Goal: Communication & Community: Answer question/provide support

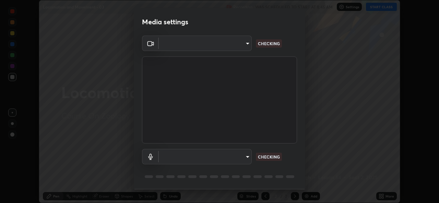
type input "05e0618f62b054dcc40553c7fbd7031c96524e68235480b96fb1515208e4dd7f"
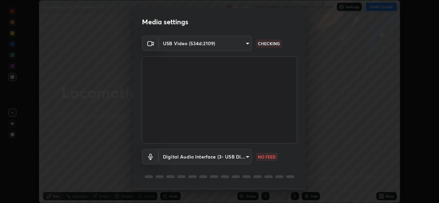
scroll to position [22, 0]
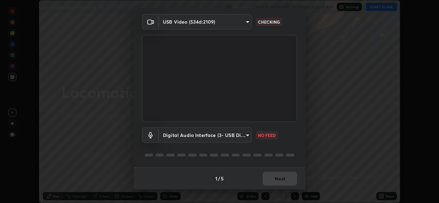
click at [226, 136] on body "Erase all Locomotion and Movement - 03 Recording WAS SCHEDULED TO START AT 8:45…" at bounding box center [219, 101] width 439 height 203
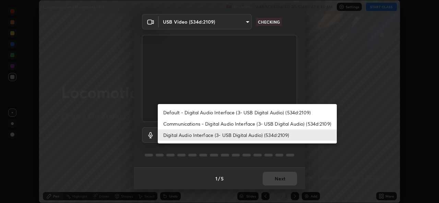
click at [213, 112] on li "Default - Digital Audio Interface (3- USB Digital Audio) (534d:2109)" at bounding box center [247, 112] width 179 height 11
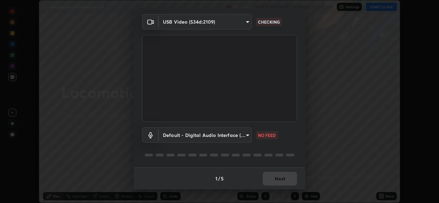
click at [213, 136] on body "Erase all Locomotion and Movement - 03 Recording WAS SCHEDULED TO START AT 8:45…" at bounding box center [219, 101] width 439 height 203
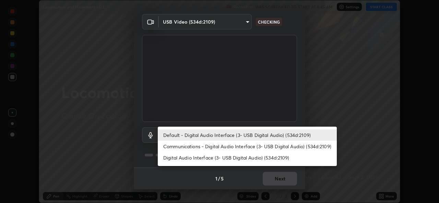
click at [218, 160] on li "Digital Audio Interface (3- USB Digital Audio) (534d:2109)" at bounding box center [247, 157] width 179 height 11
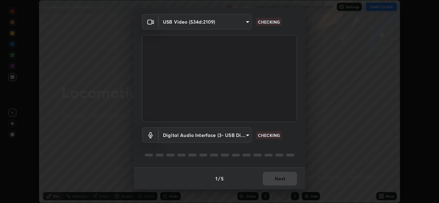
type input "9f550be56df35a7777e3246738e18588b2dd511c7d191a0186286be3b08ef4d4"
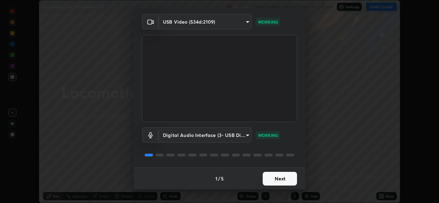
click at [280, 181] on button "Next" at bounding box center [280, 179] width 34 height 14
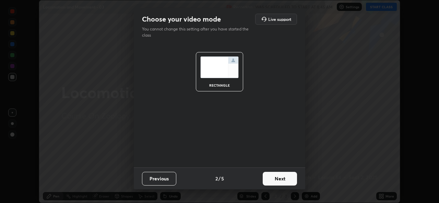
scroll to position [0, 0]
click at [282, 179] on button "Next" at bounding box center [280, 179] width 34 height 14
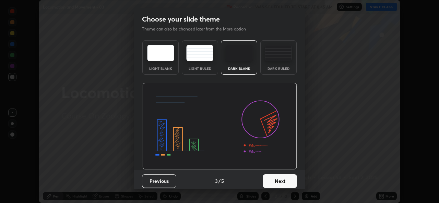
click at [286, 181] on button "Next" at bounding box center [280, 181] width 34 height 14
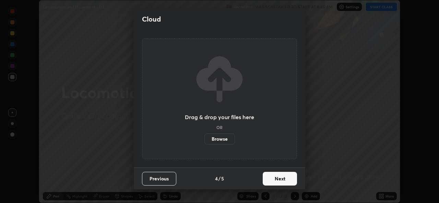
click at [290, 180] on button "Next" at bounding box center [280, 179] width 34 height 14
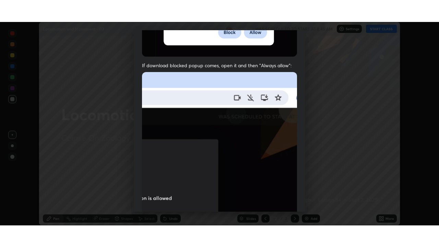
scroll to position [161, 0]
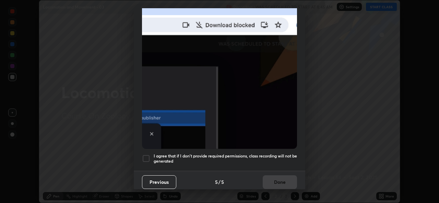
click at [145, 156] on div at bounding box center [146, 159] width 8 height 8
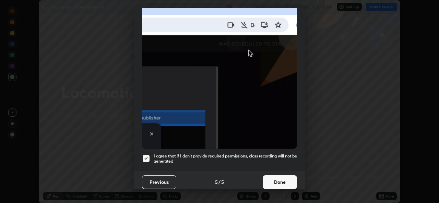
click at [275, 176] on button "Done" at bounding box center [280, 182] width 34 height 14
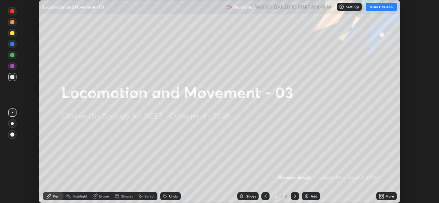
click at [381, 196] on icon at bounding box center [380, 196] width 5 height 5
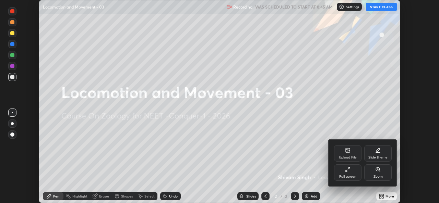
click at [347, 155] on div "Upload File" at bounding box center [347, 153] width 27 height 16
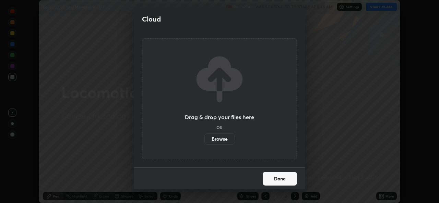
click at [221, 141] on label "Browse" at bounding box center [219, 139] width 31 height 11
click at [204, 141] on input "Browse" at bounding box center [204, 139] width 0 height 11
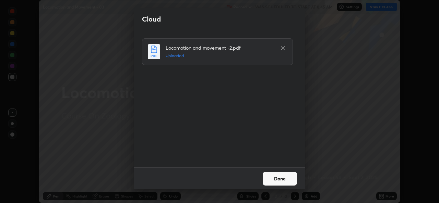
click at [283, 175] on button "Done" at bounding box center [280, 179] width 34 height 14
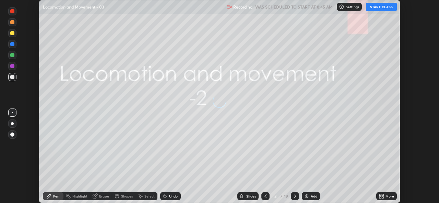
click at [379, 197] on icon at bounding box center [380, 198] width 2 height 2
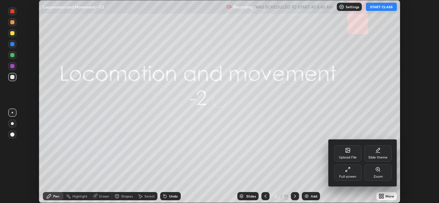
click at [346, 176] on div "Full screen" at bounding box center [347, 176] width 17 height 3
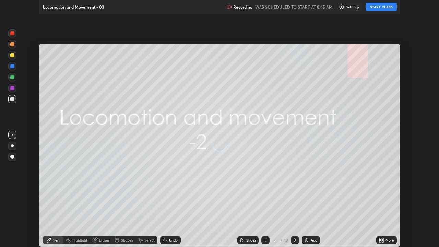
scroll to position [247, 439]
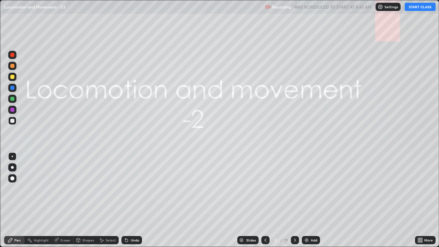
click at [265, 203] on icon at bounding box center [265, 239] width 5 height 5
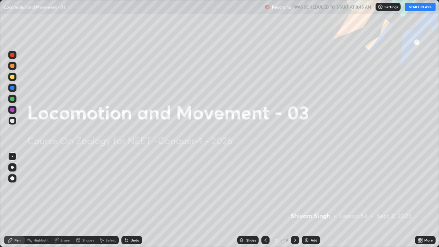
click at [381, 10] on div "Settings" at bounding box center [387, 7] width 25 height 8
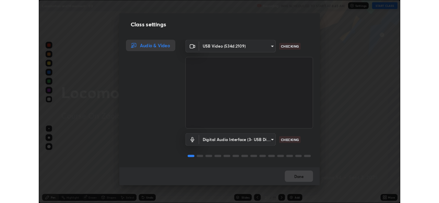
scroll to position [1, 0]
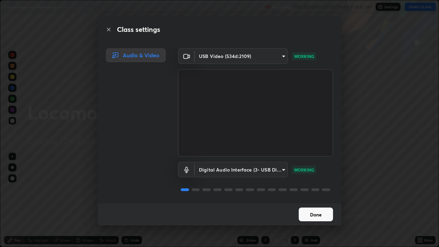
click at [315, 203] on button "Done" at bounding box center [316, 214] width 34 height 14
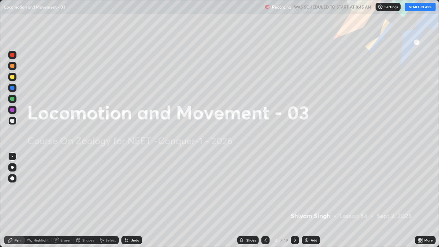
click at [415, 8] on button "START CLASS" at bounding box center [419, 7] width 31 height 8
click at [304, 203] on img at bounding box center [306, 239] width 5 height 5
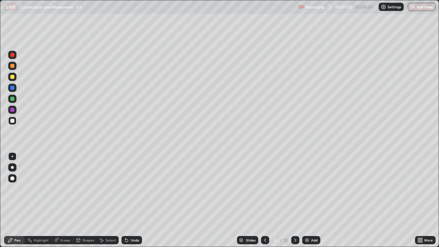
click at [12, 167] on div at bounding box center [12, 167] width 3 height 3
click at [82, 203] on div "Shapes" at bounding box center [88, 239] width 12 height 3
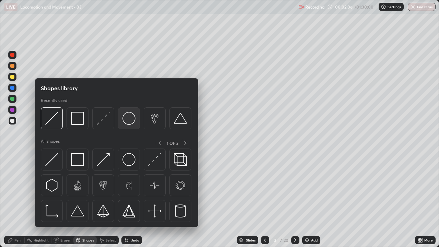
click at [129, 120] on img at bounding box center [128, 118] width 13 height 13
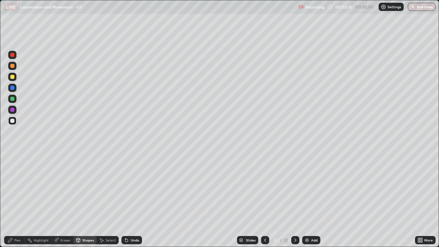
click at [12, 98] on div at bounding box center [12, 99] width 4 height 4
click at [14, 108] on div at bounding box center [12, 110] width 4 height 4
click at [17, 203] on div "Pen" at bounding box center [17, 239] width 6 height 3
click at [13, 98] on div at bounding box center [12, 99] width 4 height 4
click at [12, 78] on div at bounding box center [12, 77] width 4 height 4
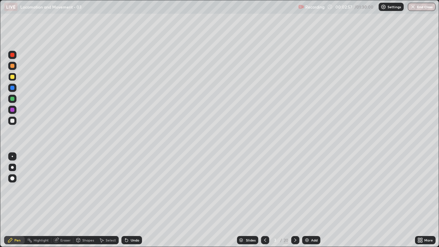
click at [12, 156] on div at bounding box center [12, 156] width 1 height 1
click at [125, 203] on icon at bounding box center [126, 240] width 3 height 3
click at [110, 203] on div "Select" at bounding box center [108, 240] width 22 height 8
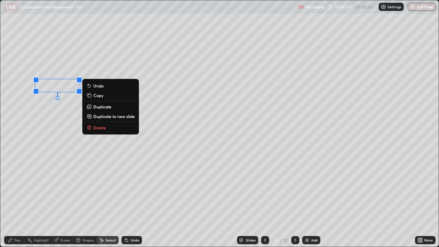
click at [64, 137] on div "0 ° Undo Copy Duplicate Duplicate to new slide Delete" at bounding box center [219, 123] width 438 height 246
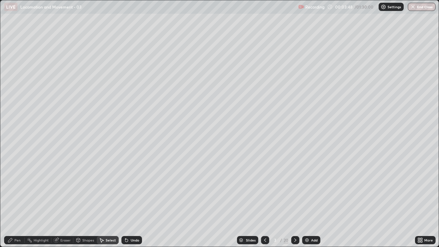
click at [17, 203] on div "Pen" at bounding box center [14, 240] width 21 height 8
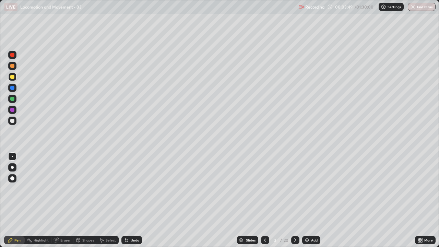
click at [14, 120] on div at bounding box center [12, 121] width 4 height 4
click at [13, 110] on div at bounding box center [12, 110] width 4 height 4
click at [12, 88] on div at bounding box center [12, 88] width 4 height 4
click at [13, 76] on div at bounding box center [12, 77] width 4 height 4
click at [12, 98] on div at bounding box center [12, 99] width 4 height 4
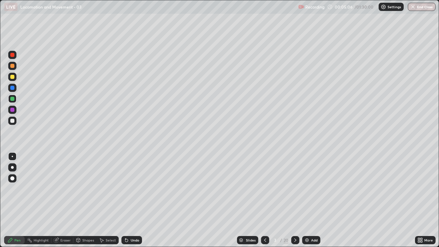
click at [12, 65] on div at bounding box center [12, 66] width 4 height 4
click at [13, 119] on div at bounding box center [12, 121] width 4 height 4
click at [13, 87] on div at bounding box center [12, 88] width 4 height 4
click at [109, 203] on div "Select" at bounding box center [111, 239] width 10 height 3
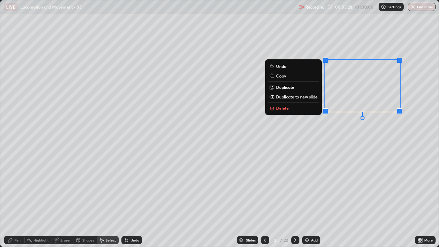
click at [327, 130] on div "0 ° Undo Copy Duplicate Duplicate to new slide Delete" at bounding box center [219, 123] width 438 height 246
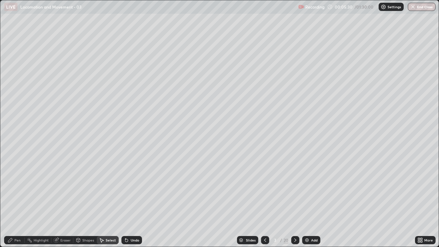
click at [62, 203] on div "Eraser" at bounding box center [65, 239] width 10 height 3
click at [12, 203] on icon at bounding box center [10, 239] width 5 height 5
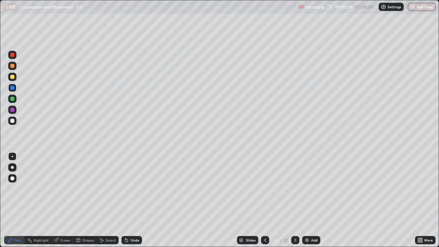
click at [13, 98] on div at bounding box center [12, 99] width 4 height 4
click at [12, 99] on div at bounding box center [12, 99] width 4 height 4
click at [13, 76] on div at bounding box center [12, 77] width 4 height 4
click at [13, 111] on div at bounding box center [12, 110] width 4 height 4
click at [14, 65] on div at bounding box center [12, 66] width 4 height 4
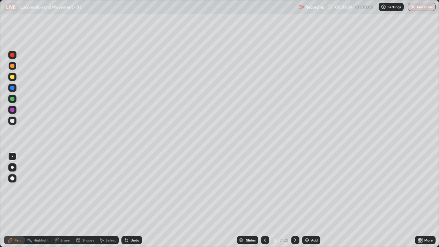
click at [107, 203] on div "Select" at bounding box center [111, 239] width 10 height 3
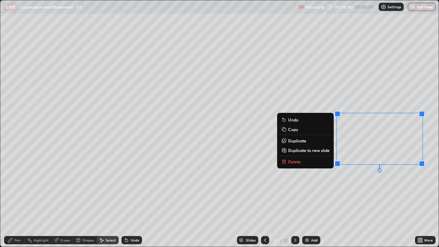
click at [405, 190] on div "0 ° Undo Copy Duplicate Duplicate to new slide Delete" at bounding box center [219, 123] width 438 height 246
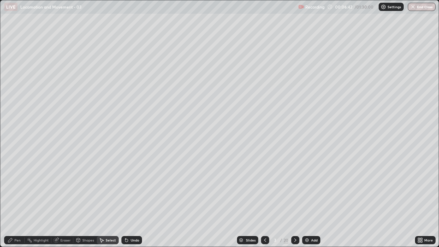
click at [15, 203] on div "Pen" at bounding box center [14, 240] width 21 height 8
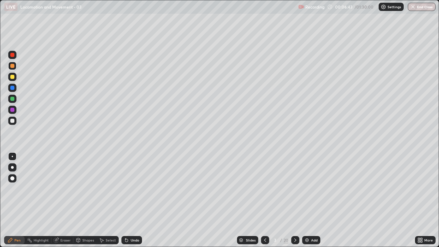
click at [12, 120] on div at bounding box center [12, 121] width 4 height 4
click at [295, 203] on icon at bounding box center [294, 239] width 5 height 5
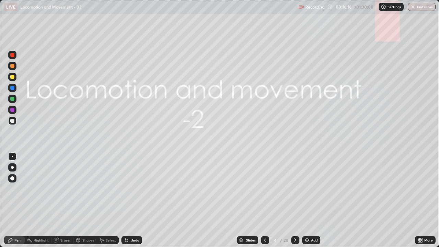
click at [295, 203] on icon at bounding box center [294, 239] width 5 height 5
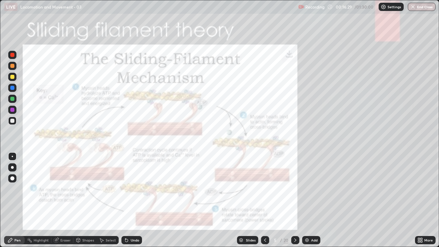
click at [294, 203] on icon at bounding box center [294, 239] width 5 height 5
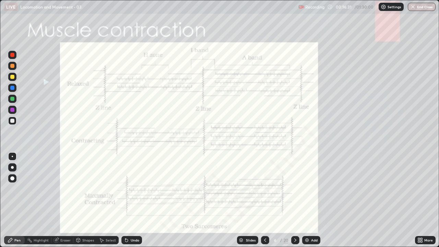
click at [264, 203] on icon at bounding box center [264, 239] width 5 height 5
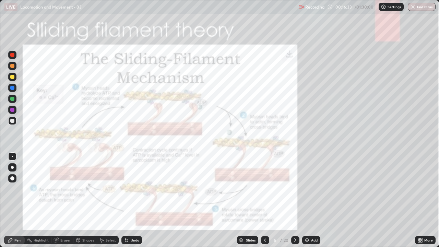
click at [419, 203] on icon at bounding box center [419, 241] width 2 height 2
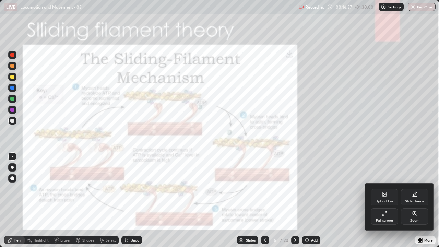
click at [385, 203] on icon at bounding box center [384, 212] width 5 height 5
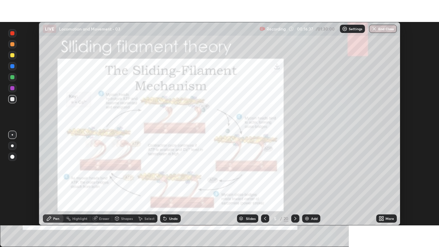
scroll to position [34074, 33838]
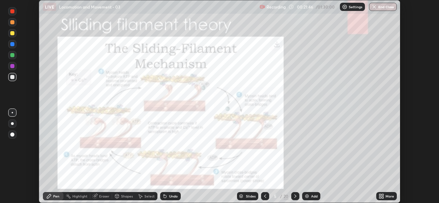
click at [382, 195] on icon at bounding box center [383, 195] width 2 height 2
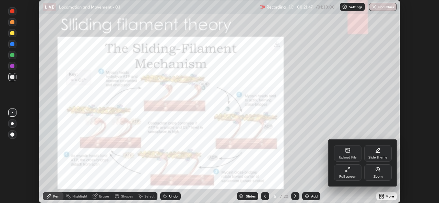
click at [377, 172] on div "Zoom" at bounding box center [377, 173] width 27 height 16
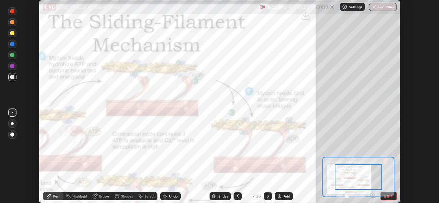
click at [385, 196] on button "EXIT" at bounding box center [388, 196] width 16 height 8
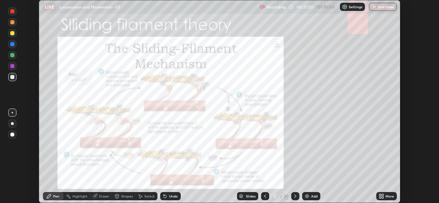
click at [380, 196] on icon at bounding box center [380, 195] width 2 height 2
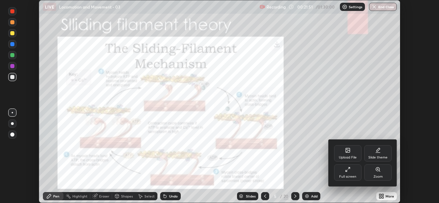
click at [344, 173] on div "Full screen" at bounding box center [347, 173] width 27 height 16
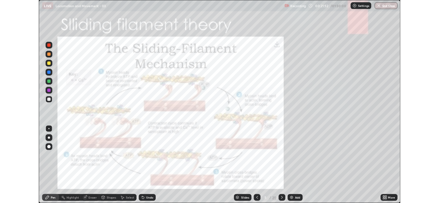
scroll to position [247, 439]
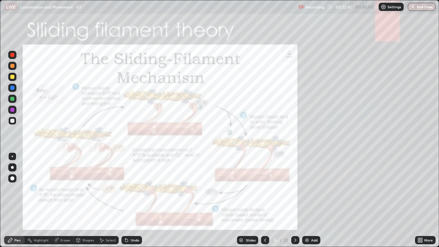
click at [13, 88] on div at bounding box center [12, 88] width 4 height 4
click at [305, 203] on img at bounding box center [306, 239] width 5 height 5
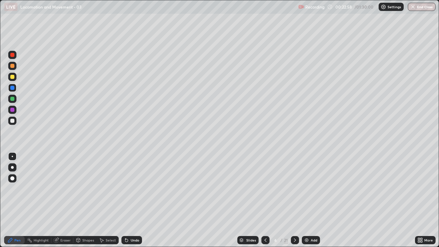
click at [11, 54] on div at bounding box center [12, 55] width 4 height 4
click at [12, 167] on div at bounding box center [12, 167] width 3 height 3
click at [11, 74] on div at bounding box center [12, 77] width 8 height 8
click at [12, 87] on div at bounding box center [12, 88] width 4 height 4
click at [11, 99] on div at bounding box center [12, 99] width 4 height 4
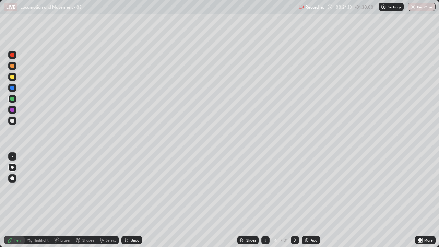
click at [13, 88] on div at bounding box center [12, 88] width 4 height 4
click at [13, 119] on div at bounding box center [12, 121] width 4 height 4
click at [12, 156] on div at bounding box center [12, 156] width 1 height 1
click at [13, 87] on div at bounding box center [12, 88] width 4 height 4
click at [12, 65] on div at bounding box center [12, 66] width 4 height 4
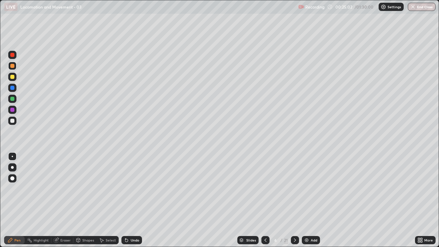
click at [13, 55] on div at bounding box center [12, 55] width 4 height 4
click at [12, 77] on div at bounding box center [12, 77] width 4 height 4
click at [13, 66] on div at bounding box center [12, 66] width 4 height 4
click at [16, 57] on div at bounding box center [12, 55] width 8 height 8
click at [13, 55] on div at bounding box center [12, 55] width 4 height 4
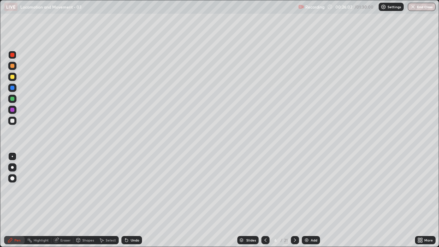
click at [12, 87] on div at bounding box center [12, 88] width 4 height 4
click at [13, 120] on div at bounding box center [12, 121] width 4 height 4
click at [13, 86] on div at bounding box center [12, 88] width 4 height 4
click at [129, 203] on div "Undo" at bounding box center [131, 240] width 21 height 8
click at [13, 119] on div at bounding box center [12, 121] width 4 height 4
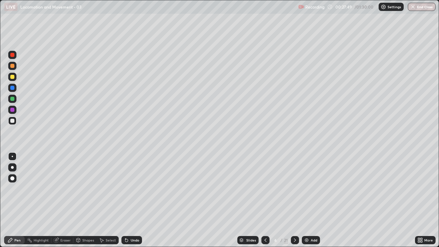
click at [12, 65] on div at bounding box center [12, 66] width 4 height 4
click at [14, 109] on div at bounding box center [12, 110] width 4 height 4
click at [13, 76] on div at bounding box center [12, 77] width 4 height 4
click at [11, 99] on div at bounding box center [12, 99] width 4 height 4
click at [134, 203] on div "Undo" at bounding box center [135, 239] width 9 height 3
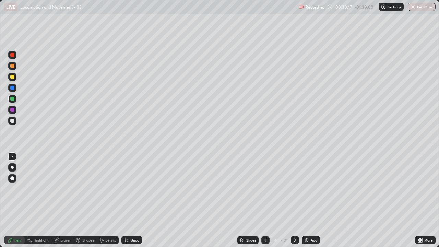
click at [12, 109] on div at bounding box center [12, 110] width 4 height 4
click at [13, 122] on div at bounding box center [12, 121] width 4 height 4
click at [13, 166] on div at bounding box center [12, 167] width 3 height 3
click at [13, 109] on div at bounding box center [12, 110] width 4 height 4
click at [12, 156] on div at bounding box center [12, 156] width 1 height 1
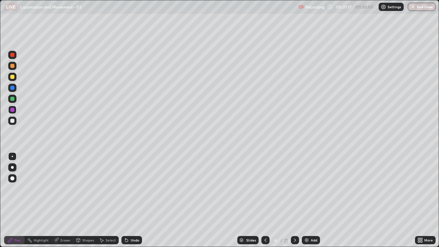
click at [13, 76] on div at bounding box center [12, 77] width 4 height 4
click at [14, 110] on div at bounding box center [12, 110] width 4 height 4
click at [12, 88] on div at bounding box center [12, 88] width 4 height 4
click at [13, 99] on div at bounding box center [12, 99] width 4 height 4
click at [13, 89] on div at bounding box center [12, 88] width 4 height 4
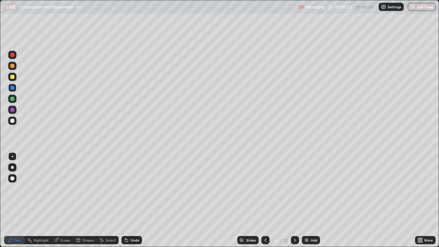
click at [13, 122] on div at bounding box center [12, 121] width 4 height 4
click at [13, 121] on div at bounding box center [12, 121] width 4 height 4
click at [13, 98] on div at bounding box center [12, 99] width 4 height 4
click at [13, 88] on div at bounding box center [12, 88] width 4 height 4
click at [296, 203] on div at bounding box center [295, 240] width 8 height 8
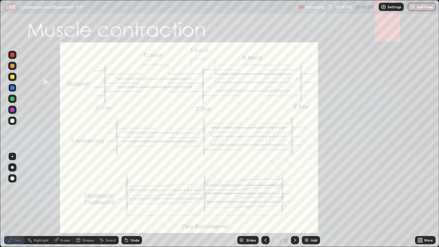
click at [294, 203] on icon at bounding box center [294, 239] width 5 height 5
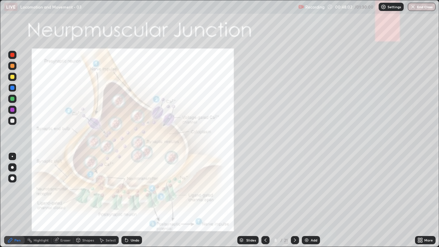
click at [13, 100] on div at bounding box center [12, 99] width 4 height 4
click at [13, 89] on div at bounding box center [12, 88] width 4 height 4
click at [135, 203] on div "Undo" at bounding box center [131, 240] width 21 height 8
click at [134, 203] on div "Undo" at bounding box center [131, 240] width 21 height 8
click at [135, 203] on div "Undo" at bounding box center [135, 239] width 9 height 3
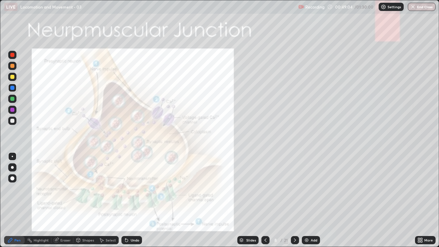
click at [133, 203] on div "Undo" at bounding box center [135, 239] width 9 height 3
click at [134, 203] on div "Undo" at bounding box center [135, 239] width 9 height 3
click at [132, 203] on div "Undo" at bounding box center [135, 239] width 9 height 3
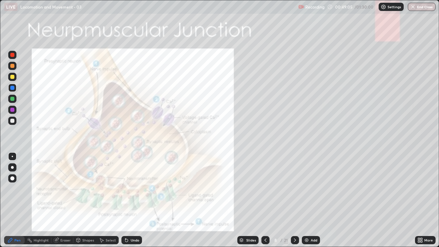
click at [132, 203] on div "Undo" at bounding box center [135, 239] width 9 height 3
click at [135, 203] on div "Undo" at bounding box center [135, 239] width 9 height 3
click at [10, 100] on div at bounding box center [12, 99] width 4 height 4
click at [134, 203] on div "Undo" at bounding box center [135, 239] width 9 height 3
click at [293, 203] on icon at bounding box center [294, 239] width 5 height 5
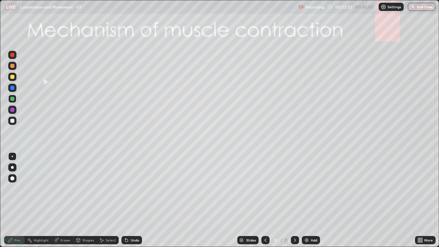
click at [13, 66] on div at bounding box center [12, 66] width 4 height 4
click at [13, 86] on div at bounding box center [12, 88] width 4 height 4
click at [12, 97] on div at bounding box center [12, 99] width 4 height 4
click at [132, 203] on div "Undo" at bounding box center [131, 240] width 21 height 8
click at [132, 203] on div "Undo" at bounding box center [135, 239] width 9 height 3
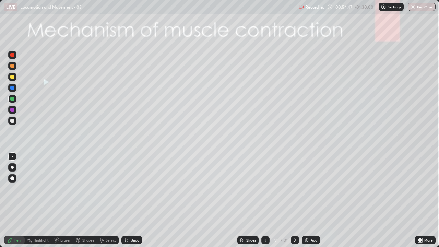
click at [11, 77] on div at bounding box center [12, 77] width 4 height 4
click at [294, 203] on icon at bounding box center [294, 239] width 5 height 5
click at [13, 66] on div at bounding box center [12, 66] width 4 height 4
click at [12, 167] on div at bounding box center [12, 167] width 3 height 3
click at [13, 111] on div at bounding box center [12, 110] width 4 height 4
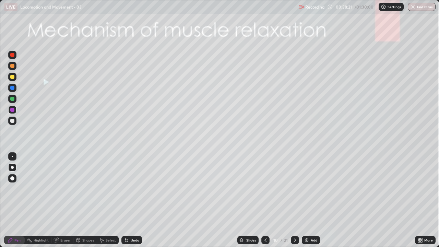
click at [13, 99] on div at bounding box center [12, 99] width 4 height 4
click at [13, 76] on div at bounding box center [12, 77] width 4 height 4
click at [13, 120] on div at bounding box center [12, 121] width 4 height 4
click at [12, 110] on div at bounding box center [12, 110] width 4 height 4
click at [12, 156] on div at bounding box center [12, 156] width 1 height 1
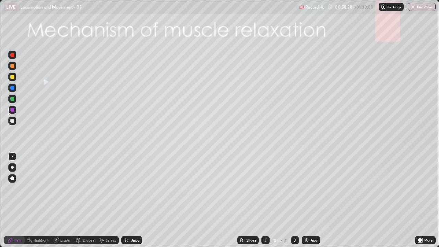
click at [12, 77] on div at bounding box center [12, 77] width 4 height 4
click at [12, 66] on div at bounding box center [12, 66] width 4 height 4
click at [13, 99] on div at bounding box center [12, 99] width 4 height 4
click at [13, 167] on div at bounding box center [12, 167] width 3 height 3
click at [294, 203] on icon at bounding box center [294, 239] width 5 height 5
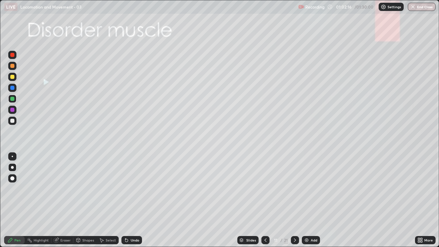
click at [265, 203] on icon at bounding box center [265, 239] width 5 height 5
click at [293, 203] on icon at bounding box center [294, 239] width 5 height 5
click at [12, 66] on div at bounding box center [12, 66] width 4 height 4
click at [12, 77] on div at bounding box center [12, 77] width 4 height 4
click at [13, 100] on div at bounding box center [12, 99] width 4 height 4
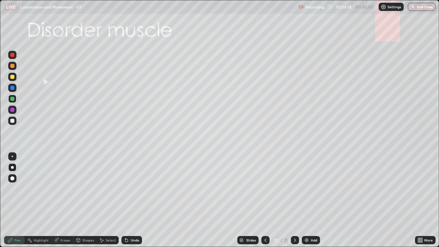
click at [12, 110] on div at bounding box center [12, 110] width 4 height 4
click at [12, 120] on div at bounding box center [12, 121] width 4 height 4
click at [134, 203] on div "Undo" at bounding box center [135, 239] width 9 height 3
click at [135, 203] on div "Undo" at bounding box center [135, 239] width 9 height 3
click at [134, 203] on div "Undo" at bounding box center [135, 239] width 9 height 3
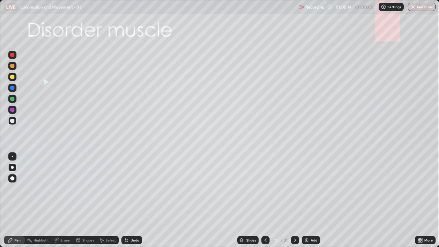
click at [134, 203] on div "Undo" at bounding box center [135, 239] width 9 height 3
click at [133, 203] on div "Undo" at bounding box center [135, 239] width 9 height 3
click at [134, 203] on div "Undo" at bounding box center [135, 239] width 9 height 3
click at [13, 109] on div at bounding box center [12, 110] width 4 height 4
click at [307, 203] on img at bounding box center [306, 239] width 5 height 5
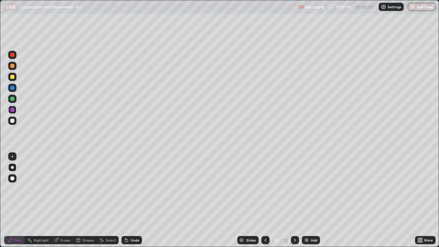
click at [13, 53] on div at bounding box center [12, 55] width 4 height 4
click at [11, 99] on div at bounding box center [12, 99] width 4 height 4
click at [12, 123] on div at bounding box center [12, 121] width 8 height 8
click at [13, 87] on div at bounding box center [12, 88] width 4 height 4
click at [12, 77] on div at bounding box center [12, 77] width 4 height 4
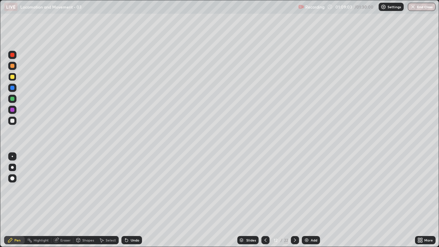
click at [12, 88] on div at bounding box center [12, 88] width 4 height 4
click at [12, 76] on div at bounding box center [12, 77] width 4 height 4
click at [12, 55] on div at bounding box center [12, 55] width 4 height 4
click at [14, 118] on div at bounding box center [12, 121] width 8 height 8
click at [12, 98] on div at bounding box center [12, 99] width 4 height 4
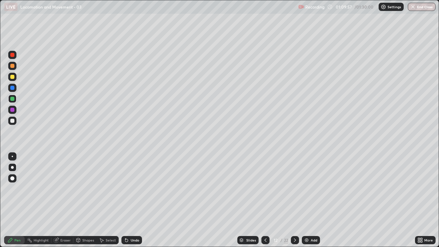
click at [13, 167] on div at bounding box center [12, 167] width 3 height 3
click at [12, 156] on div at bounding box center [12, 156] width 1 height 1
click at [306, 203] on img at bounding box center [306, 239] width 5 height 5
click at [13, 65] on div at bounding box center [12, 66] width 4 height 4
click at [12, 167] on div at bounding box center [12, 167] width 3 height 3
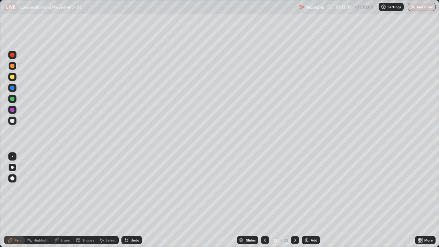
click at [13, 100] on div at bounding box center [12, 99] width 4 height 4
click at [134, 203] on div "Undo" at bounding box center [131, 240] width 21 height 8
click at [130, 203] on div "Undo" at bounding box center [131, 240] width 21 height 8
click at [12, 86] on div at bounding box center [12, 88] width 4 height 4
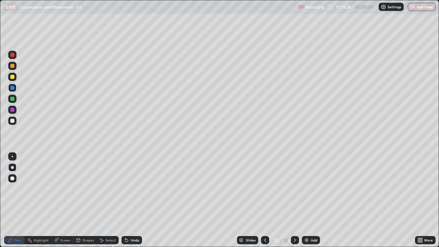
click at [12, 77] on div at bounding box center [12, 77] width 4 height 4
click at [12, 98] on div at bounding box center [12, 99] width 4 height 4
click at [13, 87] on div at bounding box center [12, 88] width 4 height 4
click at [7, 203] on div "Pen" at bounding box center [14, 240] width 21 height 8
click at [295, 203] on div at bounding box center [295, 240] width 8 height 8
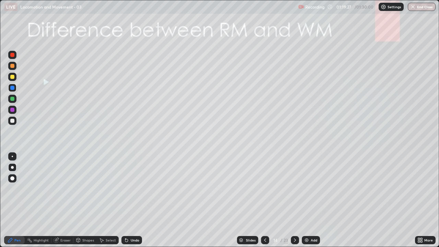
click at [14, 77] on div at bounding box center [12, 77] width 4 height 4
click at [12, 55] on div at bounding box center [12, 55] width 4 height 4
click at [13, 121] on div at bounding box center [12, 121] width 4 height 4
click at [14, 75] on div at bounding box center [12, 77] width 4 height 4
click at [12, 87] on div at bounding box center [12, 88] width 4 height 4
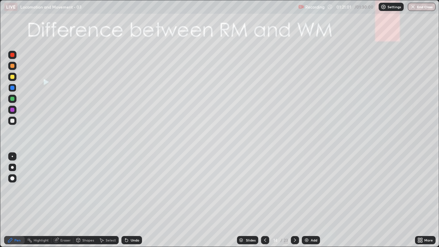
click at [109, 203] on div "Select" at bounding box center [108, 240] width 22 height 8
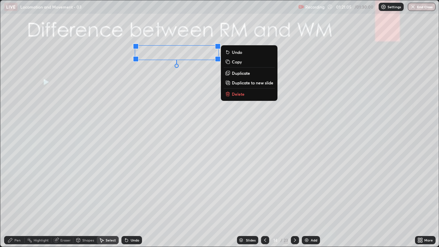
click at [118, 51] on div "0 ° Undo Copy Duplicate Duplicate to new slide Delete" at bounding box center [219, 123] width 438 height 246
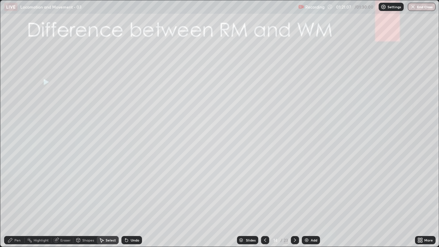
click at [16, 203] on div "Pen" at bounding box center [17, 239] width 6 height 3
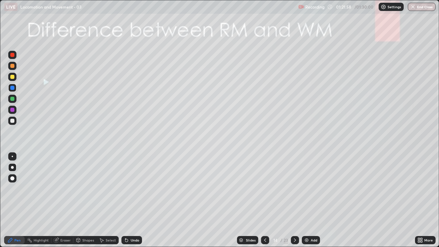
click at [63, 203] on div "Eraser" at bounding box center [65, 239] width 10 height 3
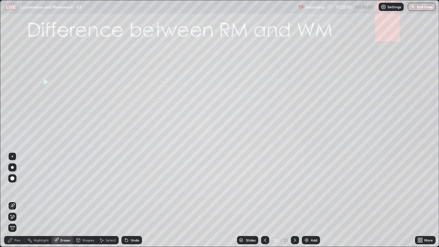
click at [15, 203] on div "Pen" at bounding box center [17, 239] width 6 height 3
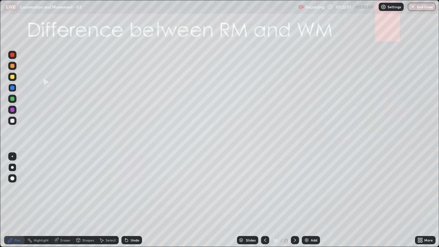
click at [41, 203] on div "Highlight" at bounding box center [38, 240] width 27 height 14
click at [16, 203] on div "Pen" at bounding box center [14, 240] width 21 height 8
click at [12, 120] on div at bounding box center [12, 121] width 4 height 4
click at [106, 203] on div "Select" at bounding box center [111, 239] width 10 height 3
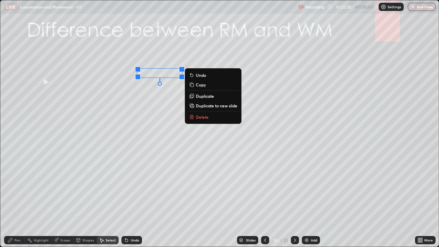
click at [172, 93] on div "0 ° Undo Copy Duplicate Duplicate to new slide Delete" at bounding box center [219, 123] width 438 height 246
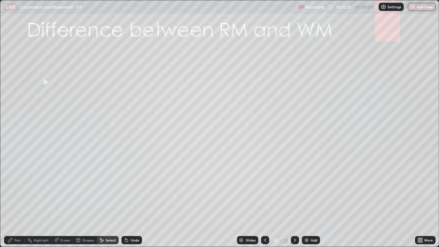
click at [15, 203] on div "Pen" at bounding box center [14, 240] width 21 height 8
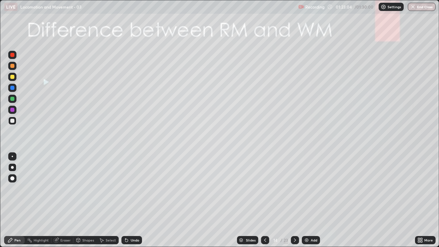
click at [133, 203] on div "Undo" at bounding box center [131, 240] width 21 height 8
click at [132, 203] on div "Undo" at bounding box center [135, 239] width 9 height 3
click at [131, 203] on div "Undo" at bounding box center [135, 239] width 9 height 3
click at [13, 101] on div at bounding box center [12, 99] width 8 height 8
click at [291, 203] on div at bounding box center [295, 240] width 8 height 14
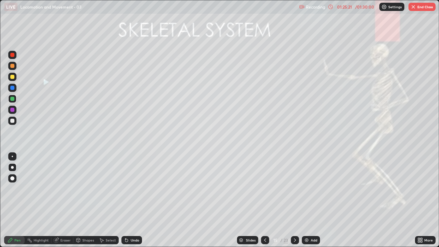
click at [264, 203] on icon at bounding box center [265, 239] width 2 height 3
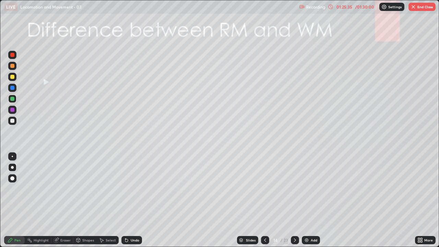
click at [132, 203] on div "Undo" at bounding box center [135, 239] width 9 height 3
click at [135, 203] on div "Undo" at bounding box center [131, 240] width 21 height 8
click at [293, 203] on icon at bounding box center [294, 239] width 5 height 5
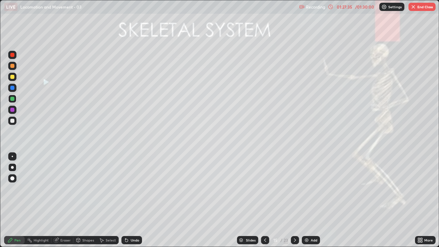
click at [292, 203] on icon at bounding box center [294, 239] width 5 height 5
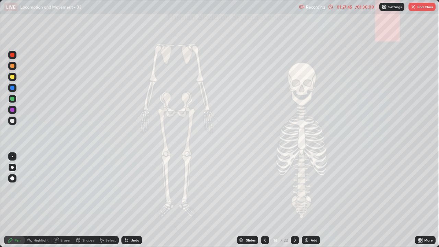
click at [292, 203] on div at bounding box center [295, 240] width 8 height 8
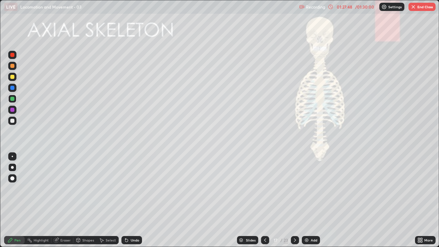
click at [297, 203] on div at bounding box center [295, 240] width 8 height 8
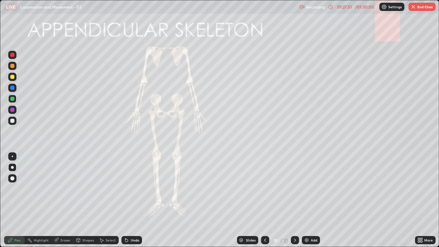
click at [294, 203] on div at bounding box center [295, 240] width 8 height 8
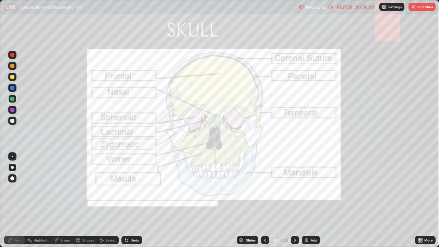
click at [294, 203] on icon at bounding box center [294, 239] width 5 height 5
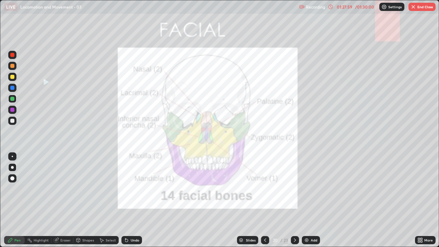
click at [294, 203] on icon at bounding box center [294, 239] width 5 height 5
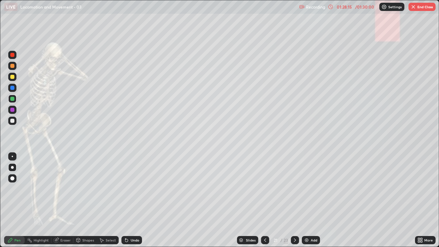
click at [264, 203] on icon at bounding box center [264, 239] width 5 height 5
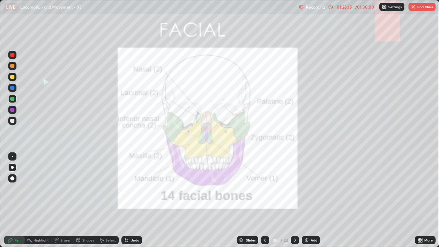
click at [264, 203] on icon at bounding box center [264, 239] width 5 height 5
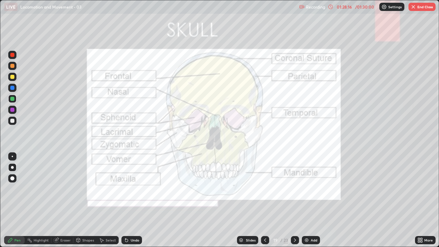
click at [267, 203] on icon at bounding box center [264, 239] width 5 height 5
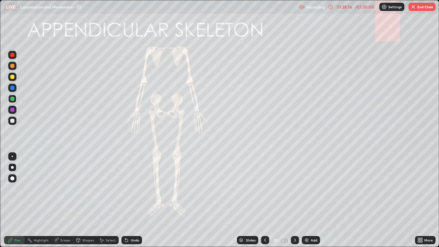
click at [265, 203] on icon at bounding box center [264, 239] width 5 height 5
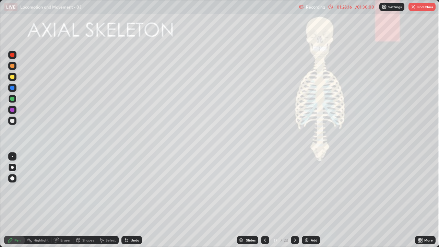
click at [264, 203] on icon at bounding box center [264, 239] width 5 height 5
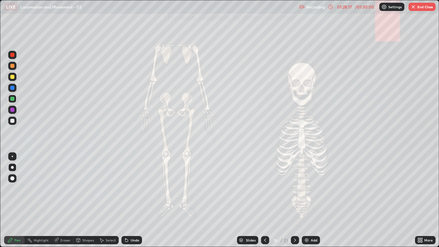
click at [265, 203] on icon at bounding box center [264, 239] width 5 height 5
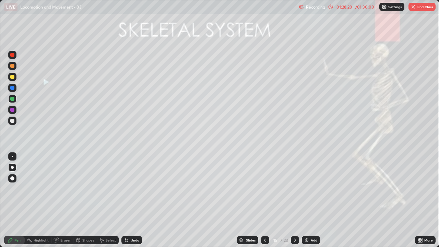
click at [264, 203] on icon at bounding box center [264, 239] width 5 height 5
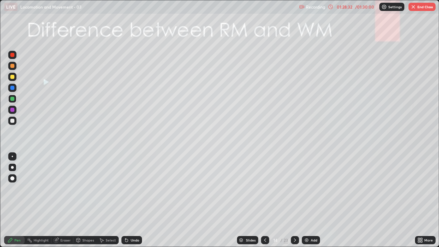
click at [420, 6] on button "End Class" at bounding box center [421, 7] width 27 height 8
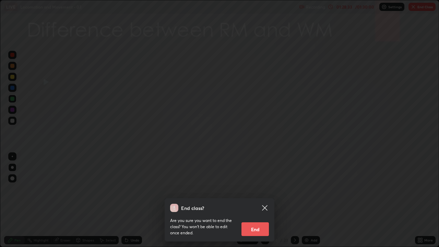
click at [252, 203] on button "End" at bounding box center [254, 229] width 27 height 14
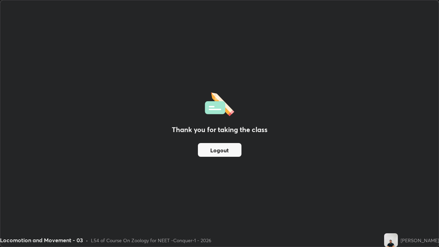
click at [229, 149] on button "Logout" at bounding box center [220, 150] width 44 height 14
click at [270, 111] on div "Thank you for taking the class Logout" at bounding box center [219, 123] width 438 height 246
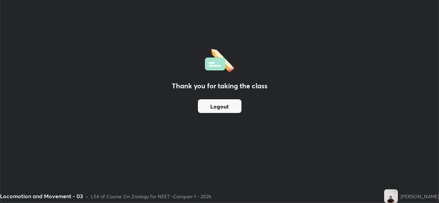
scroll to position [34074, 33838]
